Goal: Task Accomplishment & Management: Complete application form

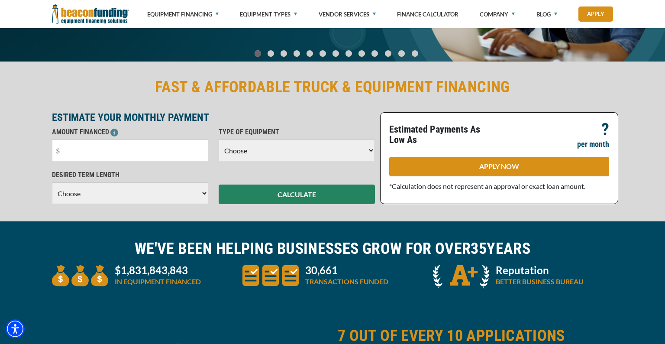
scroll to position [136, 0]
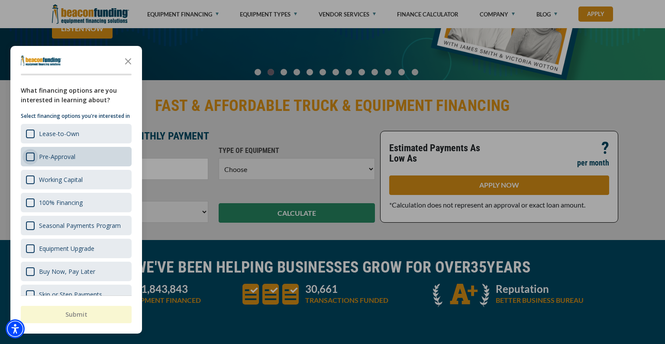
click at [29, 161] on div "Survey" at bounding box center [30, 156] width 9 height 9
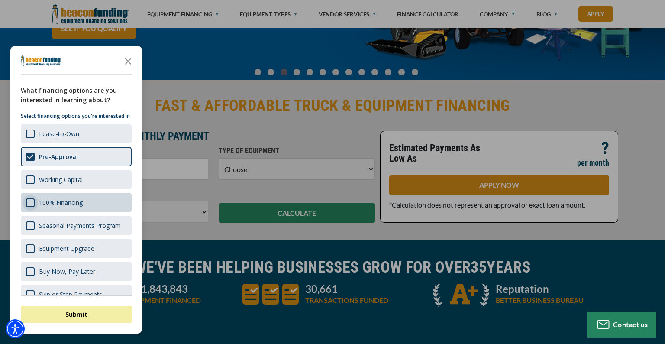
click at [30, 207] on div "Survey" at bounding box center [30, 202] width 9 height 9
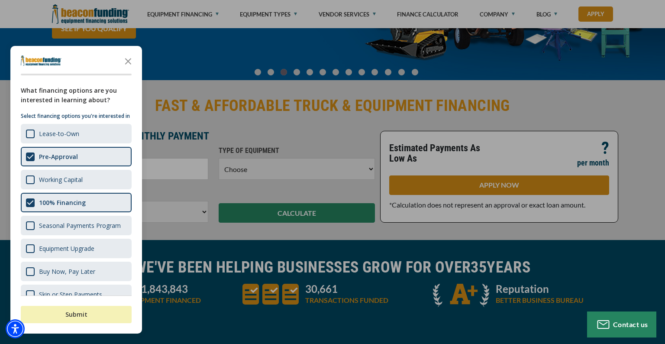
click at [75, 312] on button "Submit" at bounding box center [76, 314] width 111 height 17
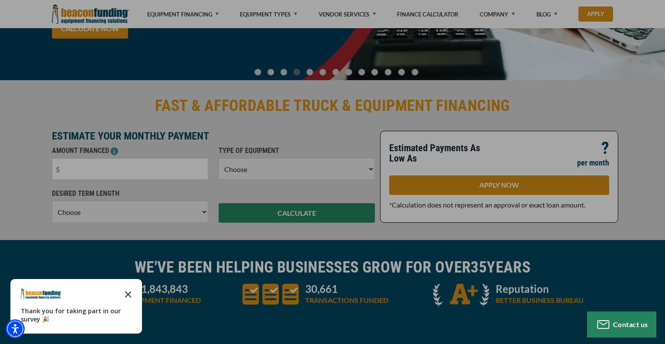
click at [124, 293] on icon "Close the survey" at bounding box center [128, 293] width 17 height 17
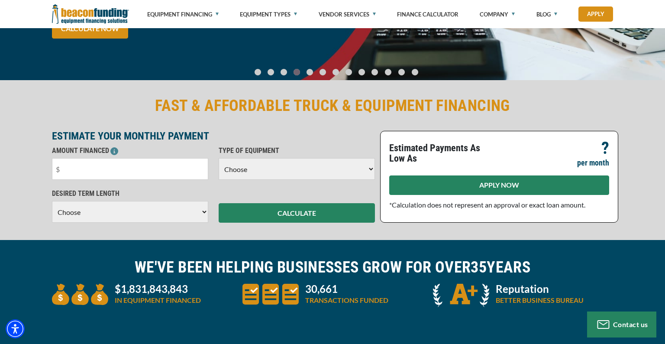
click at [499, 180] on link "APPLY NOW" at bounding box center [499, 184] width 220 height 19
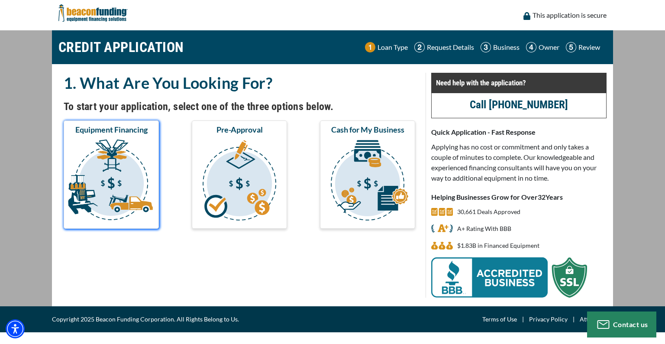
click at [111, 186] on img "submit" at bounding box center [111, 181] width 92 height 87
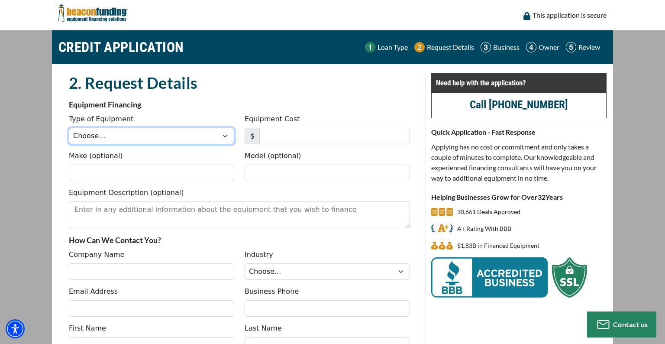
click at [226, 137] on select "Choose... Backhoe Boom/Bucket Truck Chipper Commercial Mower Crane DTG/DTF Prin…" at bounding box center [151, 136] width 165 height 16
select select "5"
click at [69, 128] on select "Choose... Backhoe Boom/Bucket Truck Chipper Commercial Mower Crane DTG/DTF Prin…" at bounding box center [151, 136] width 165 height 16
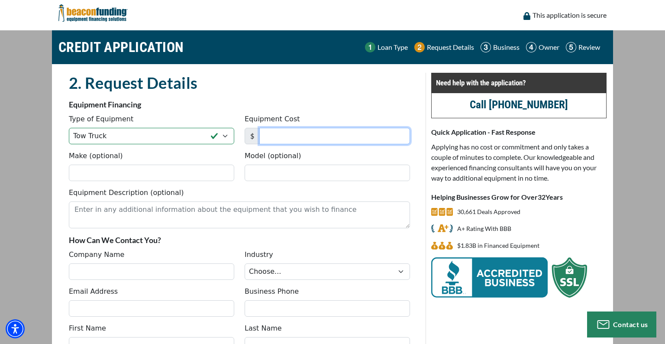
click at [310, 136] on input "Equipment Cost" at bounding box center [334, 136] width 151 height 16
type input "215,000"
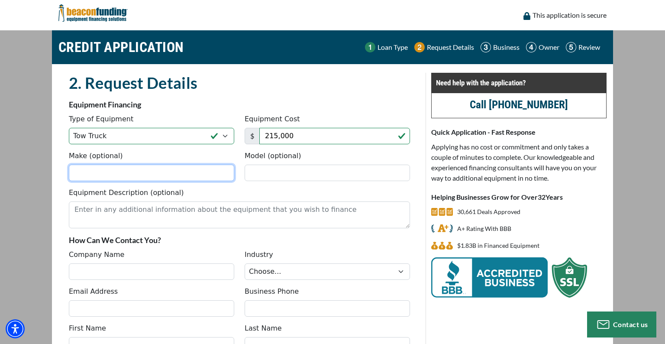
click at [119, 172] on input "Make (optional)" at bounding box center [151, 173] width 165 height 16
type input "j"
type input "Kenworth"
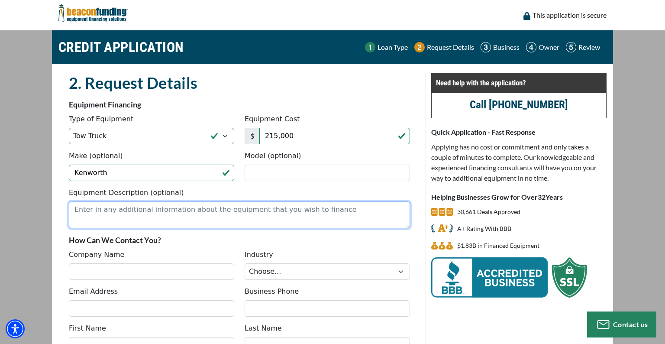
click at [340, 215] on textarea "Equipment Description (optional)" at bounding box center [239, 214] width 341 height 27
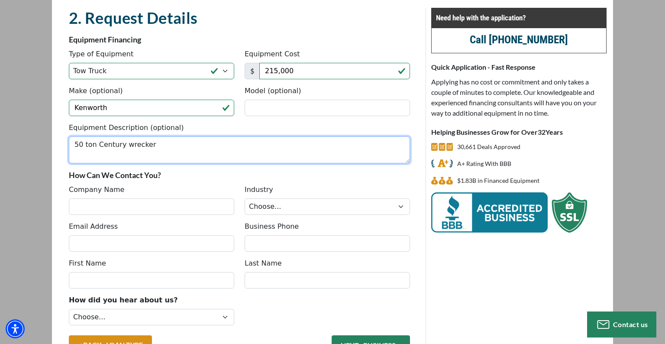
scroll to position [106, 0]
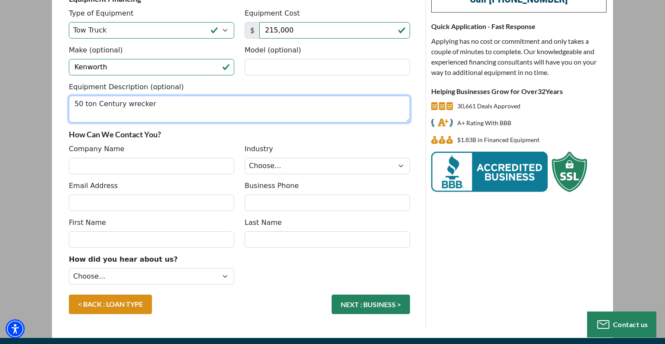
type textarea "50 ton Century wrecker"
click at [132, 167] on input "Company Name" at bounding box center [151, 166] width 165 height 16
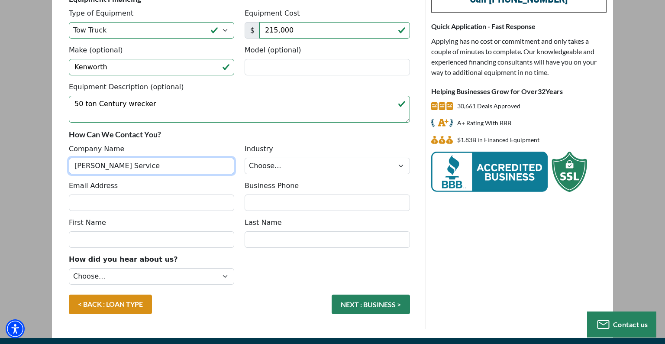
type input "Brewer's Service"
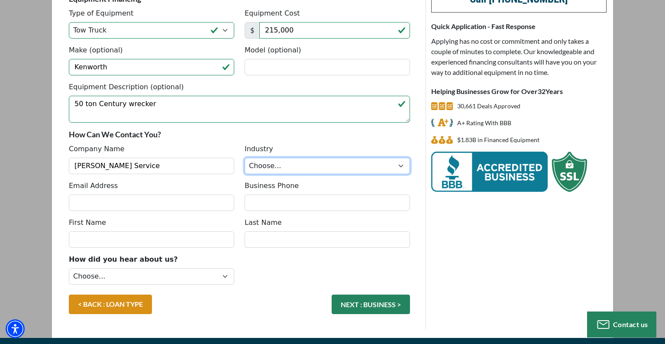
click at [401, 168] on select "Choose... Towing Landscape/Hardscape Decorated Apparel Septic Light Constructio…" at bounding box center [327, 166] width 165 height 16
select select "1"
click at [245, 158] on select "Choose... Towing Landscape/Hardscape Decorated Apparel Septic Light Constructio…" at bounding box center [327, 166] width 165 height 16
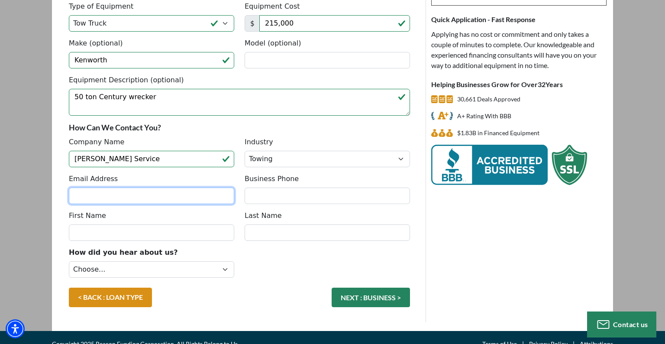
click at [105, 198] on input "Email Address" at bounding box center [151, 195] width 165 height 16
type input "[EMAIL_ADDRESS][DOMAIN_NAME]"
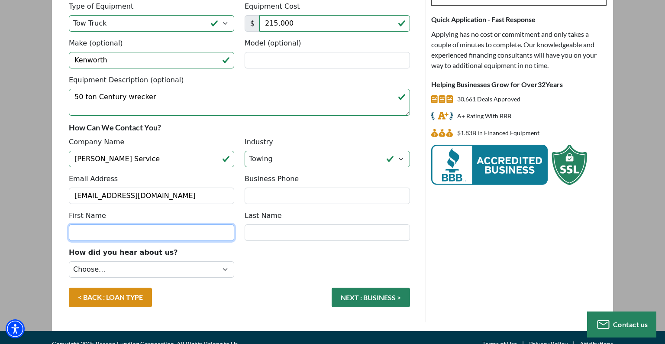
type input "[PERSON_NAME]"
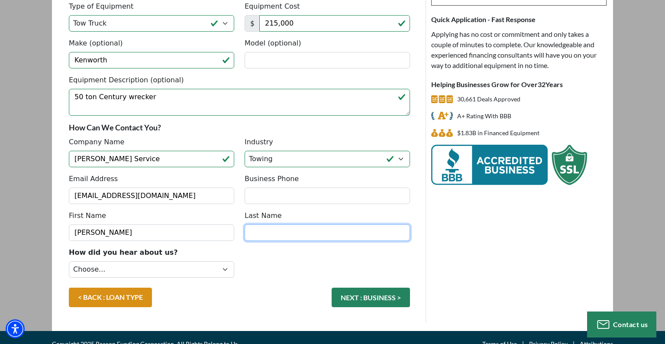
type input "[PERSON_NAME]"
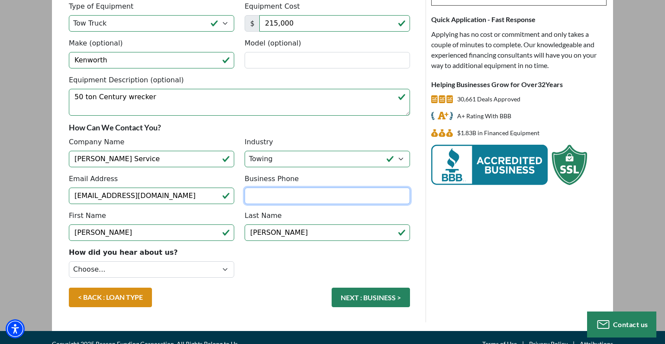
click at [278, 198] on input "Business Phone" at bounding box center [327, 195] width 165 height 16
type input "[PHONE_NUMBER]"
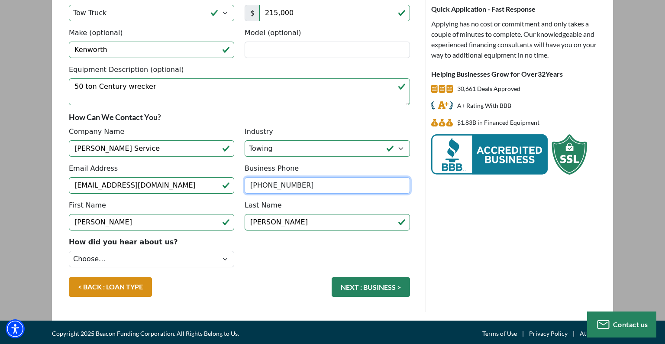
scroll to position [124, 0]
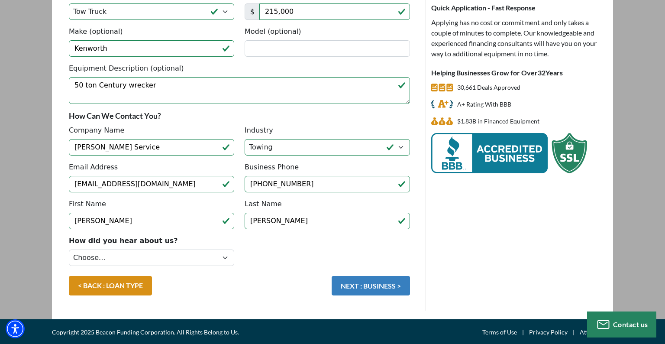
click at [380, 281] on button "NEXT : BUSINESS >" at bounding box center [371, 285] width 78 height 19
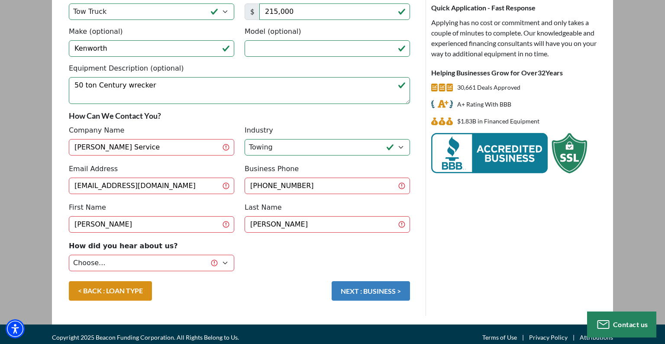
click at [377, 286] on button "NEXT : BUSINESS >" at bounding box center [371, 290] width 78 height 19
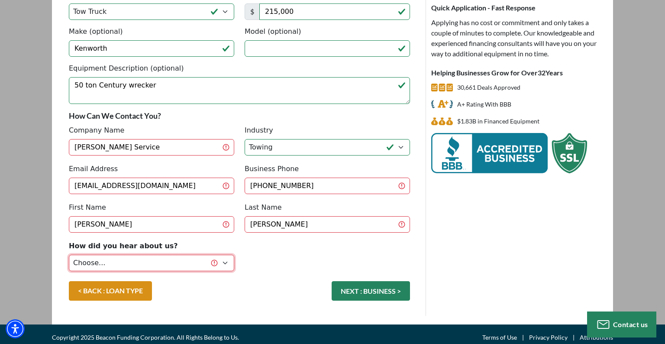
click at [225, 259] on select "Choose... Internet Search Vendor Referral Word of Mouth Client Referral Email E…" at bounding box center [151, 263] width 165 height 16
select select "14"
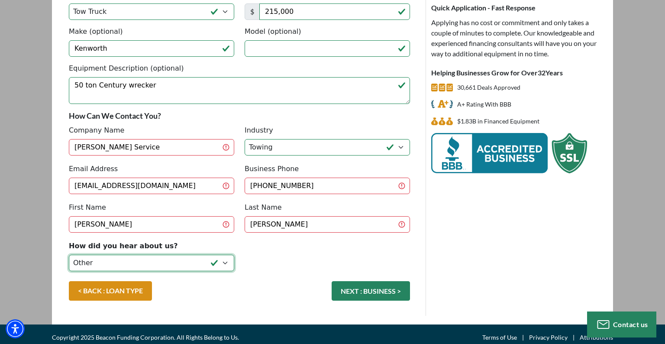
click at [69, 255] on select "Choose... Internet Search Vendor Referral Word of Mouth Client Referral Email E…" at bounding box center [151, 263] width 165 height 16
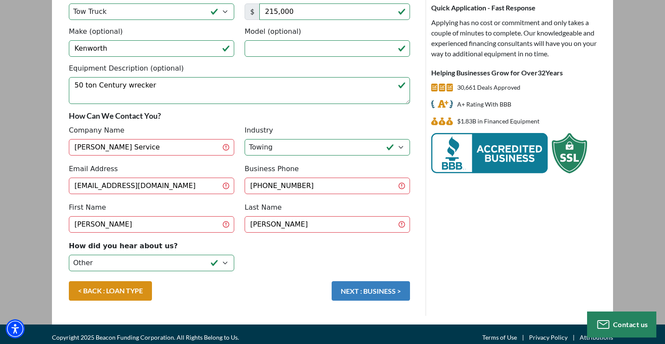
click at [386, 282] on button "NEXT : BUSINESS >" at bounding box center [371, 290] width 78 height 19
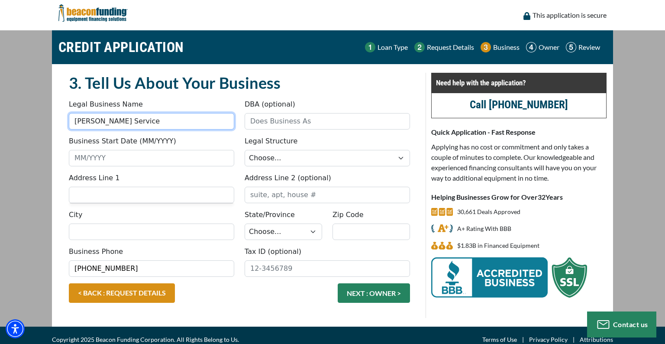
click at [136, 119] on input "Brewer's Service" at bounding box center [151, 121] width 165 height 16
type input "B"
type input "TL Brewer Inc"
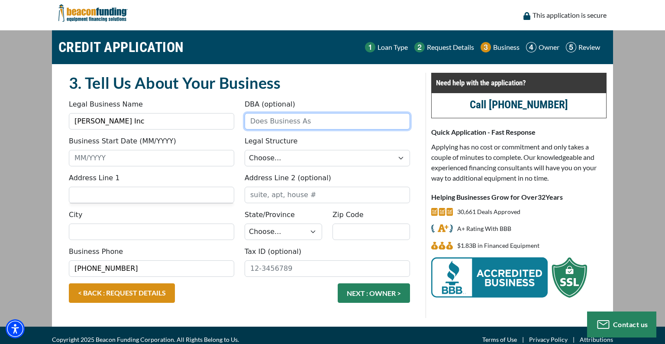
click at [326, 123] on input "DBA (optional)" at bounding box center [327, 121] width 165 height 16
type input "Brewers Service"
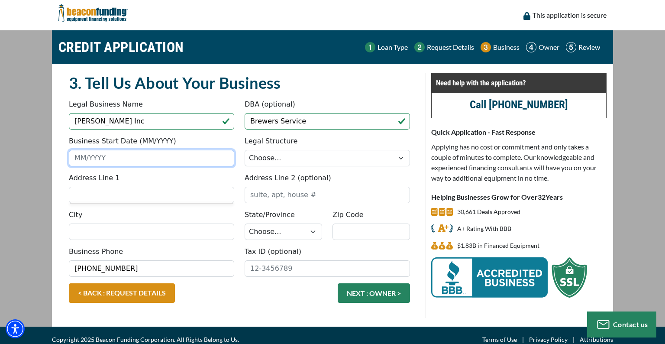
click at [134, 158] on input "Business Start Date (MM/YYYY)" at bounding box center [151, 158] width 165 height 16
type input "06/1995"
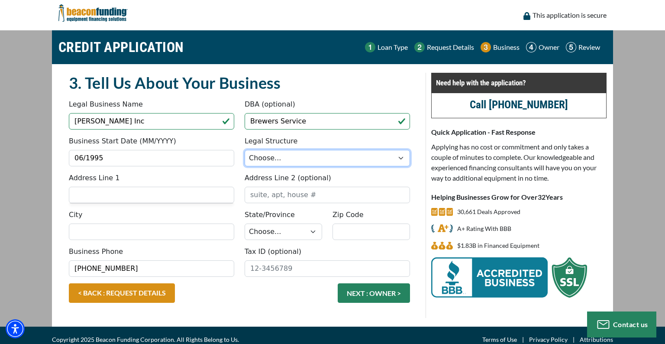
click at [401, 158] on select "Choose... Corporation LLC LLP Municipality Non-Profit Partnership Proprietorship" at bounding box center [327, 158] width 165 height 16
select select "2"
click at [245, 150] on select "Choose... Corporation LLC LLP Municipality Non-Profit Partnership Proprietorship" at bounding box center [327, 158] width 165 height 16
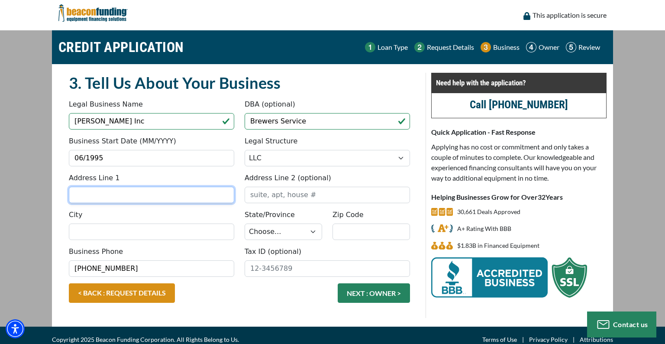
click at [125, 192] on input "Address Line 1" at bounding box center [151, 195] width 165 height 16
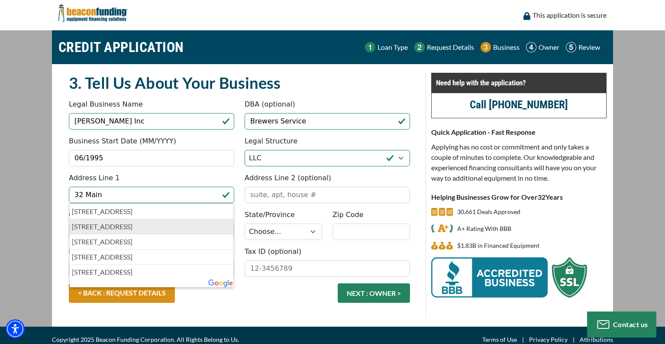
click at [149, 227] on p "32 Main Street, Mars Hill, ME, USA" at bounding box center [151, 226] width 159 height 10
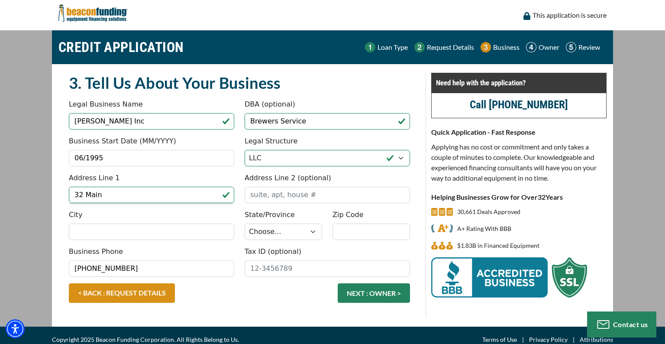
type input "32 Main Street"
type input "Mars Hill"
select select "21"
type input "04758"
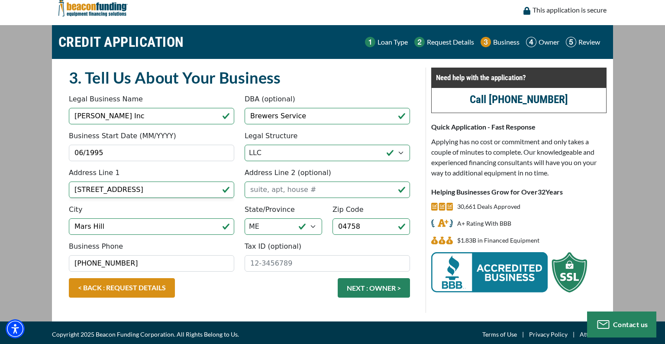
scroll to position [7, 0]
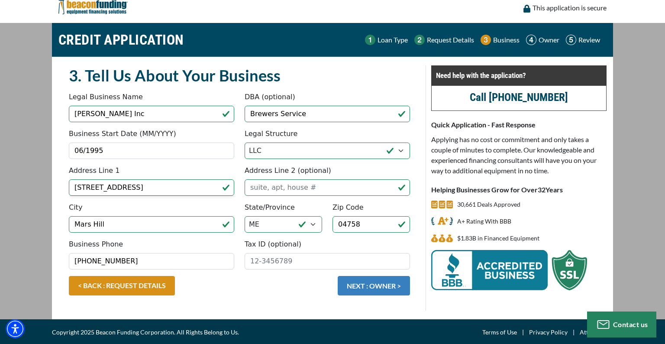
click at [379, 290] on button "NEXT : OWNER >" at bounding box center [374, 285] width 72 height 19
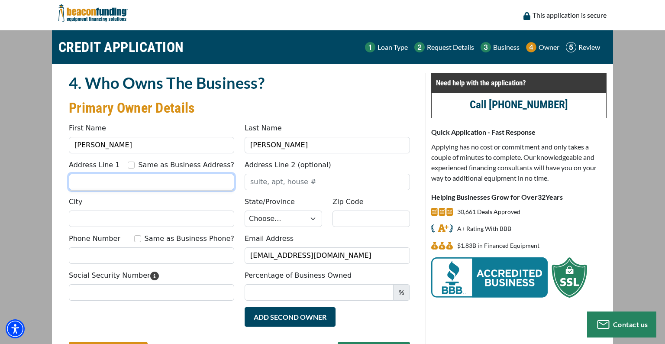
click at [98, 181] on input "Address Line 1" at bounding box center [151, 182] width 165 height 16
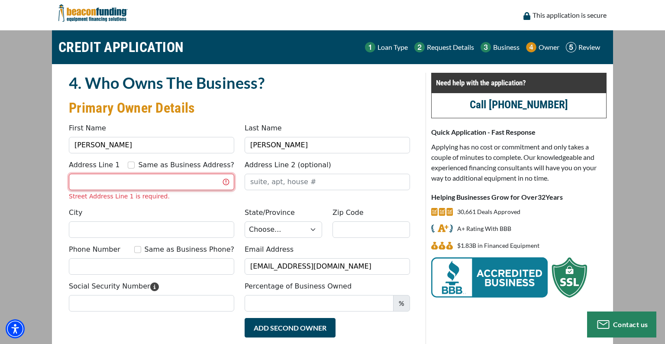
click at [116, 184] on input "Address Line 1" at bounding box center [151, 182] width 165 height 16
type input "[STREET_ADDRESS]"
type input "[PERSON_NAME]"
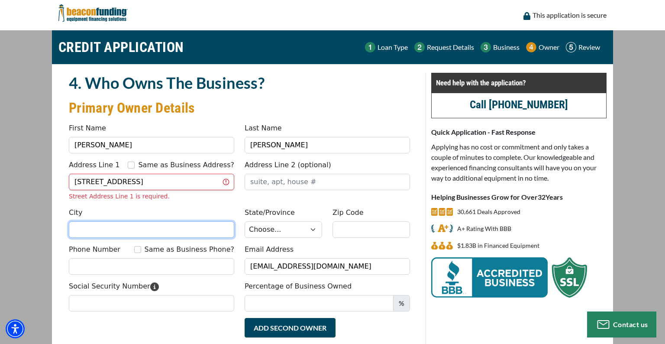
type input "Mars Hill"
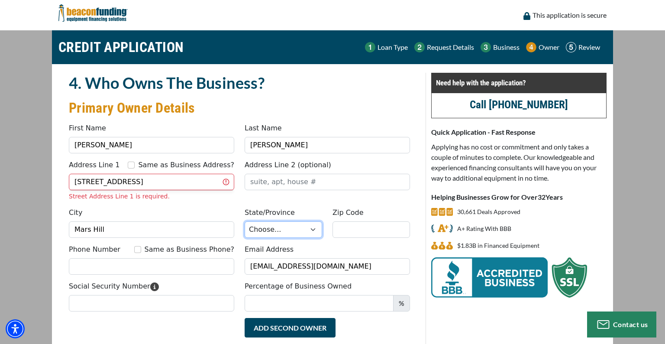
select select "21"
type input "04758"
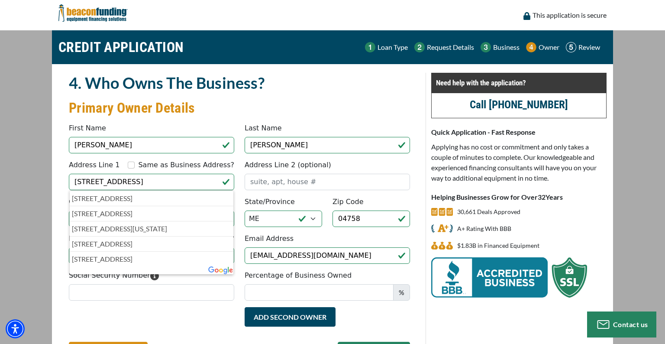
type input "[PHONE_NUMBER]"
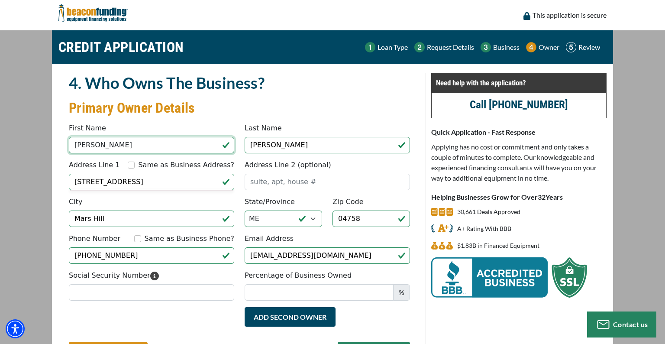
click at [107, 143] on input "[PERSON_NAME]" at bounding box center [151, 145] width 165 height 16
type input "P"
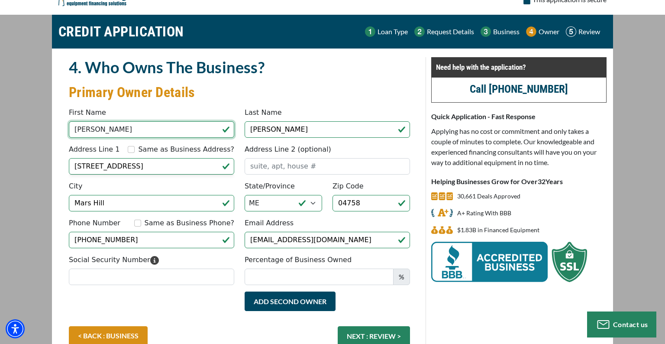
scroll to position [25, 0]
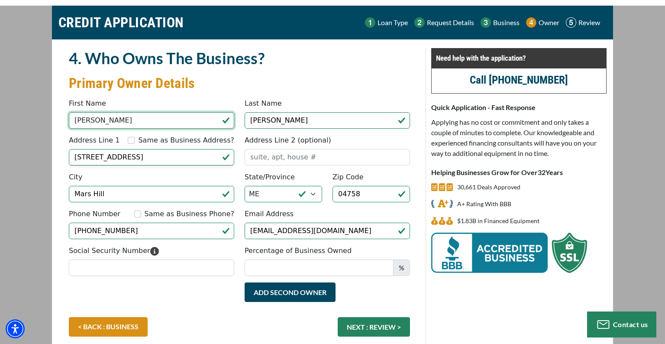
type input "[PERSON_NAME]"
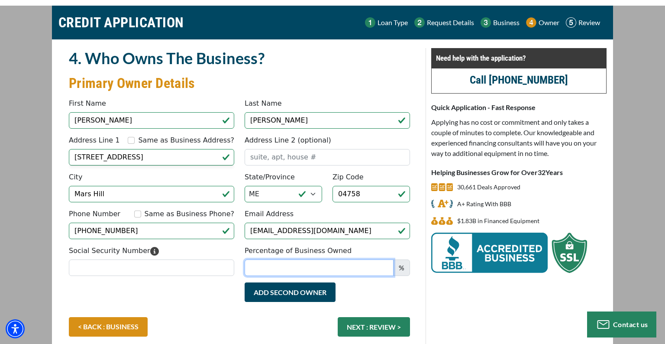
click at [298, 266] on input "Percentage of Business Owned" at bounding box center [319, 267] width 149 height 16
type input "100"
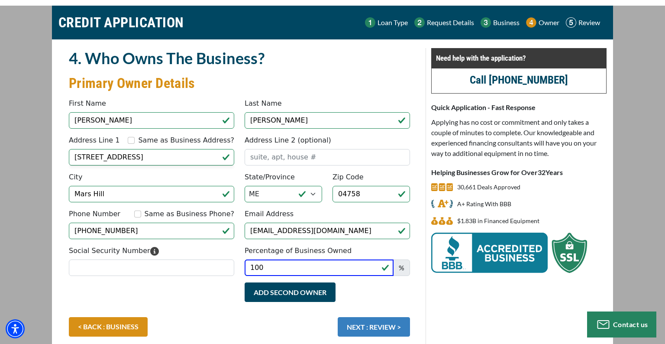
click at [398, 335] on button "NEXT : REVIEW >" at bounding box center [374, 326] width 72 height 19
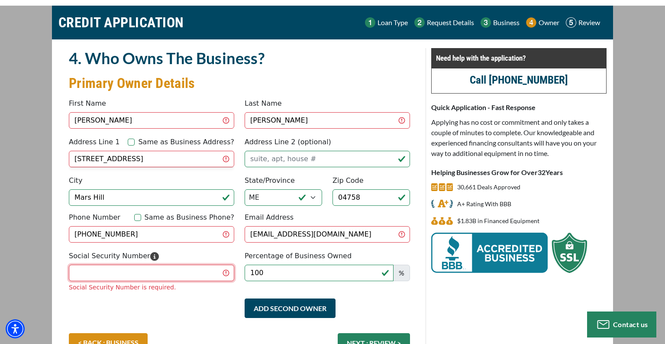
click at [100, 265] on input "Social Security Number" at bounding box center [151, 273] width 165 height 16
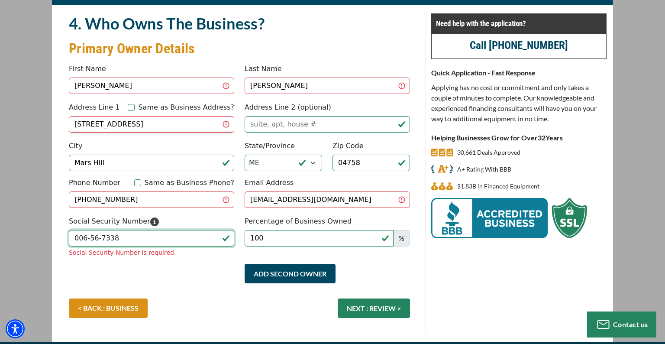
scroll to position [62, 0]
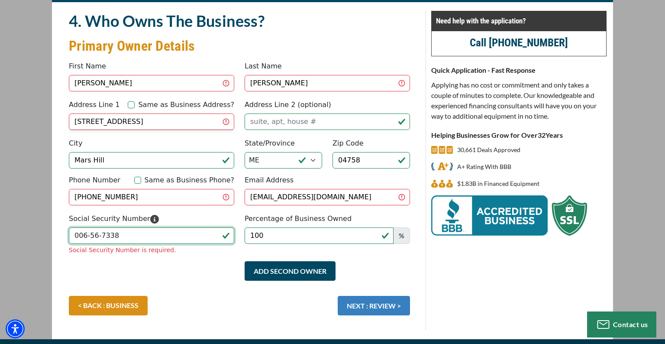
type input "006-56-7338"
click at [384, 303] on div "< BACK : BUSINESS NEXT : REVIEW >" at bounding box center [240, 310] width 352 height 28
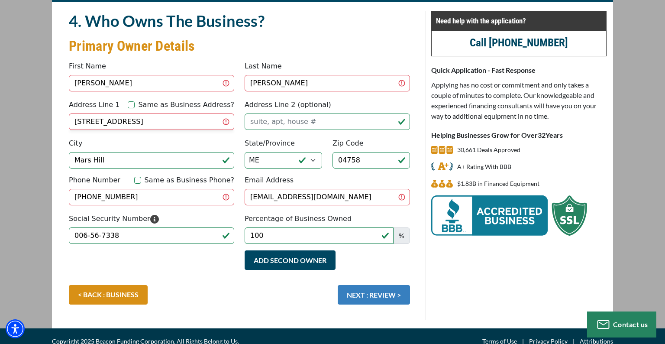
click at [385, 285] on button "NEXT : REVIEW >" at bounding box center [374, 294] width 72 height 19
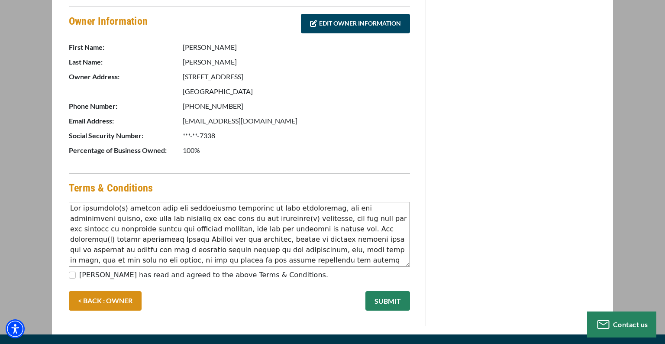
scroll to position [433, 0]
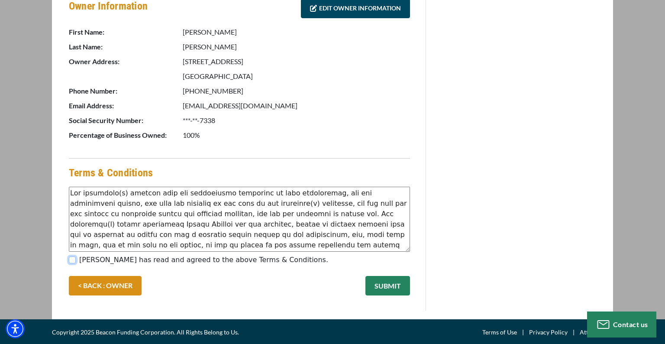
click at [73, 259] on input "[PERSON_NAME] has read and agreed to the above Terms & Conditions." at bounding box center [72, 259] width 7 height 7
checkbox input "true"
click at [390, 283] on button "SUBMIT" at bounding box center [387, 285] width 45 height 19
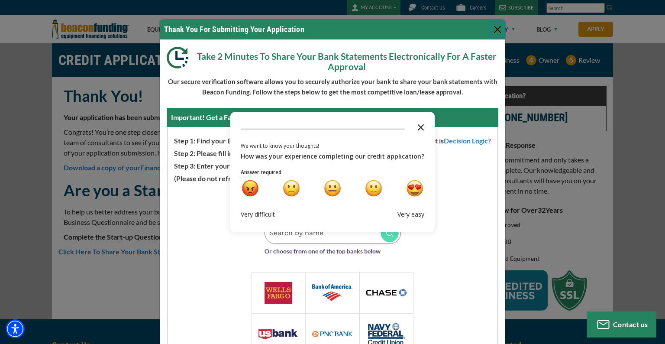
click at [420, 123] on icon "Close the survey" at bounding box center [420, 126] width 17 height 17
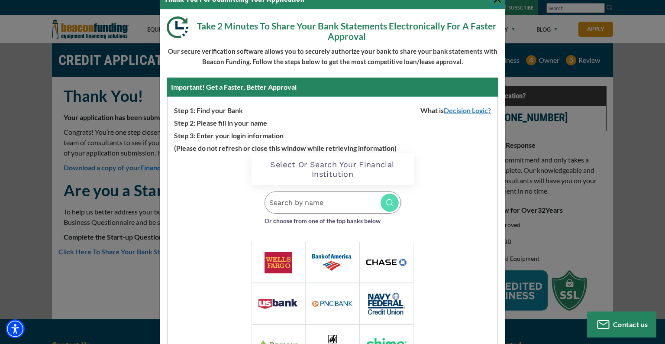
scroll to position [37, 0]
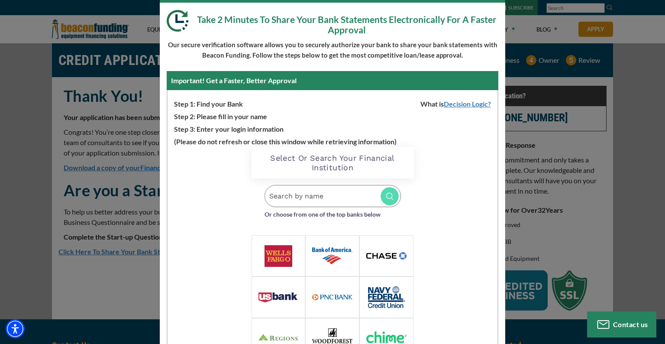
click at [343, 200] on input "Search by name" at bounding box center [333, 196] width 136 height 22
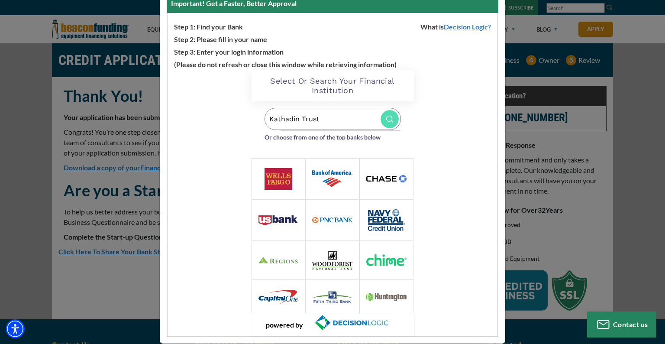
scroll to position [118, 0]
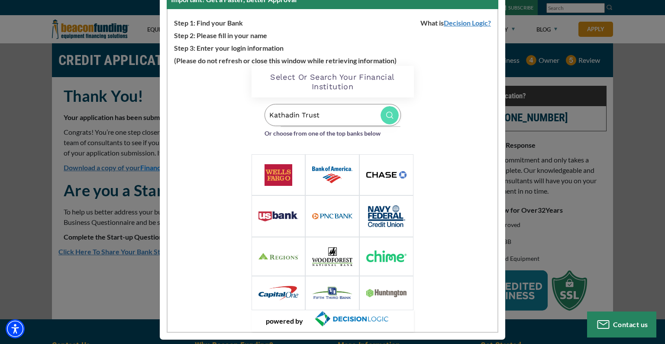
click at [325, 126] on ul at bounding box center [341, 126] width 120 height 1
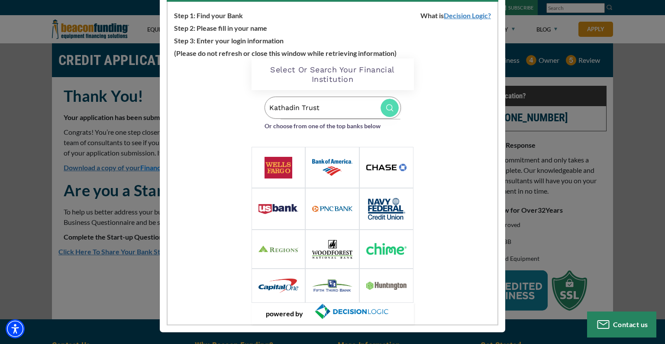
click at [364, 105] on input "Kathadin Trust" at bounding box center [333, 108] width 136 height 22
click at [394, 104] on img at bounding box center [390, 108] width 18 height 18
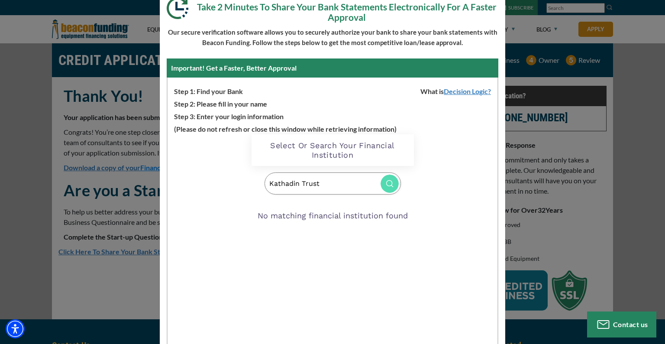
scroll to position [0, 0]
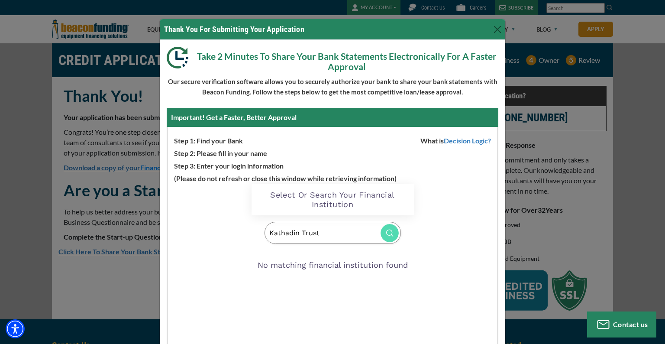
click at [367, 199] on h2 "Select Or Search Your Financial Institution" at bounding box center [332, 199] width 145 height 19
click at [331, 196] on h2 "Select Or Search Your Financial Institution" at bounding box center [332, 199] width 145 height 19
click at [389, 229] on img at bounding box center [390, 233] width 18 height 18
click at [385, 233] on img at bounding box center [390, 233] width 18 height 18
type input "K"
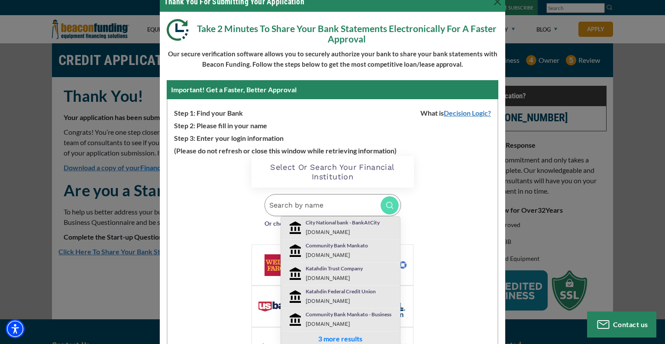
scroll to position [67, 0]
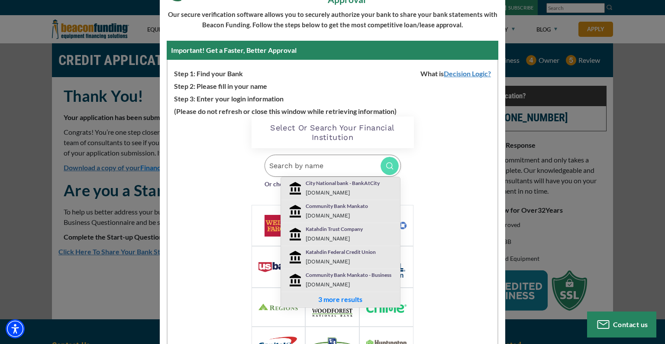
click at [322, 229] on p "Katahdin Trust Company" at bounding box center [351, 229] width 90 height 8
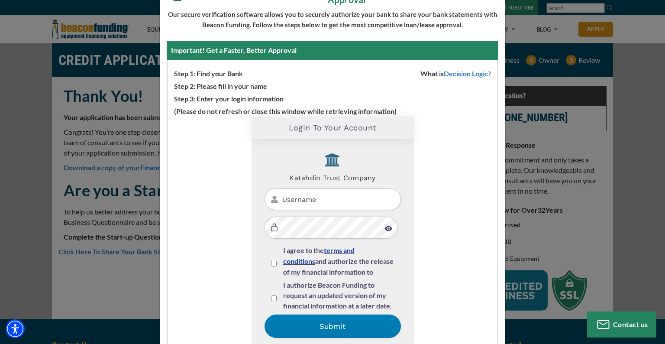
click at [347, 198] on input "Username" at bounding box center [333, 199] width 136 height 22
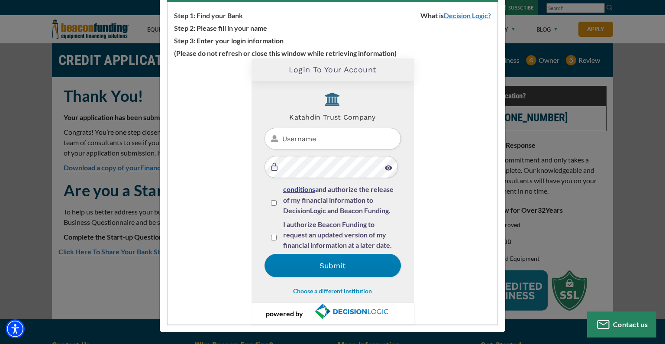
scroll to position [0, 0]
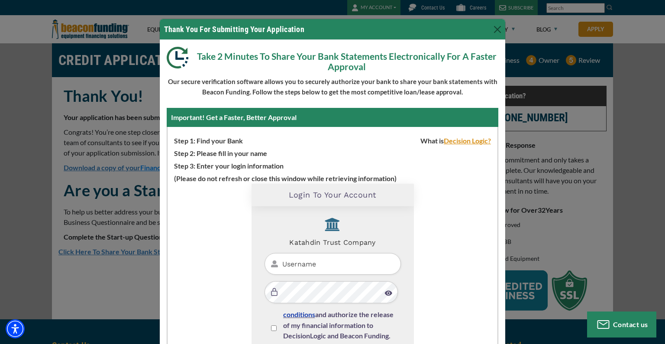
click at [472, 143] on link "Decision Logic?" at bounding box center [471, 140] width 54 height 8
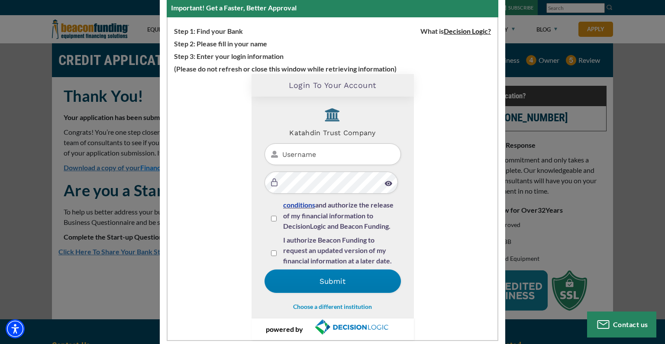
scroll to position [125, 0]
